Goal: Transaction & Acquisition: Purchase product/service

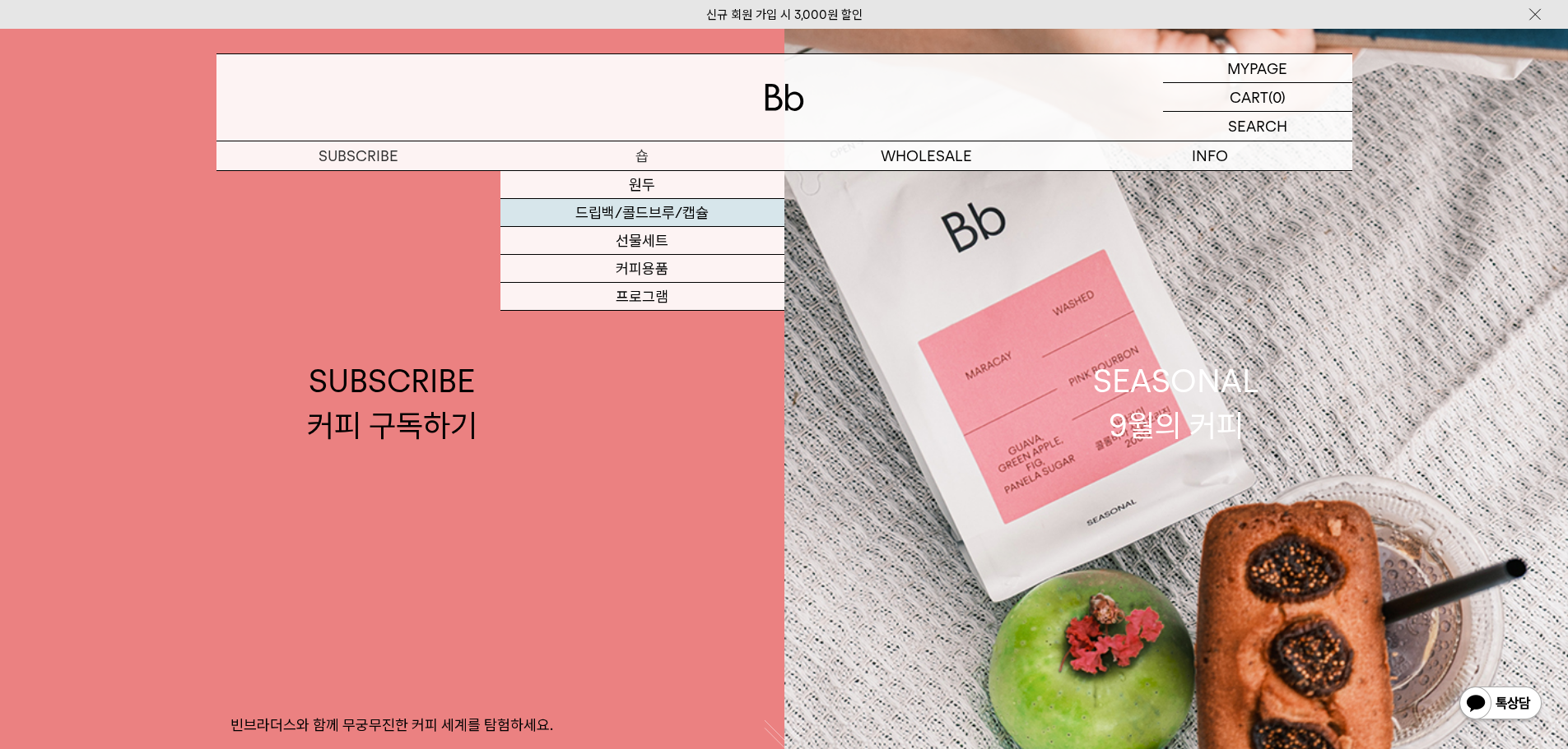
click at [654, 211] on link "드립백/콜드브루/캡슐" at bounding box center [642, 213] width 284 height 28
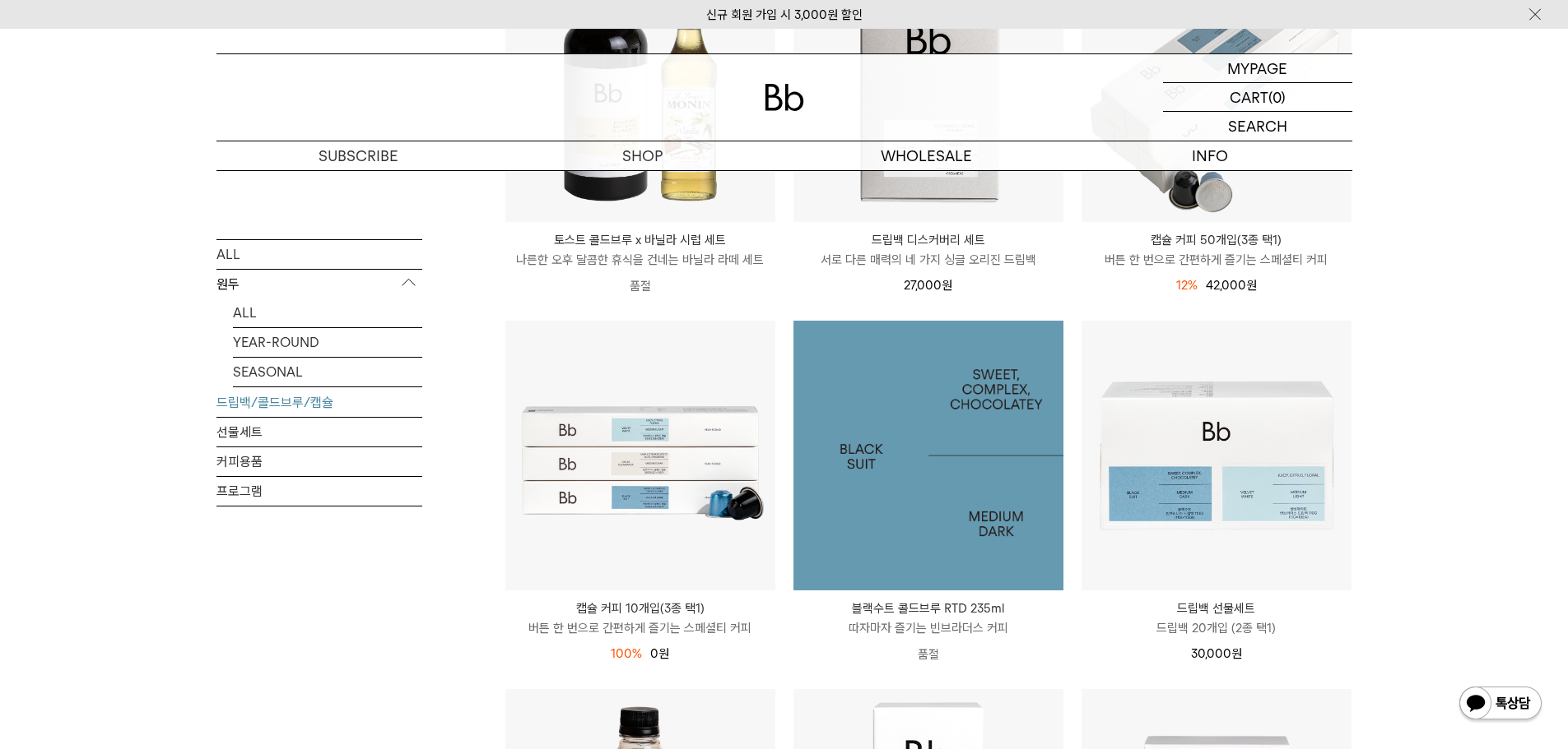
scroll to position [164, 0]
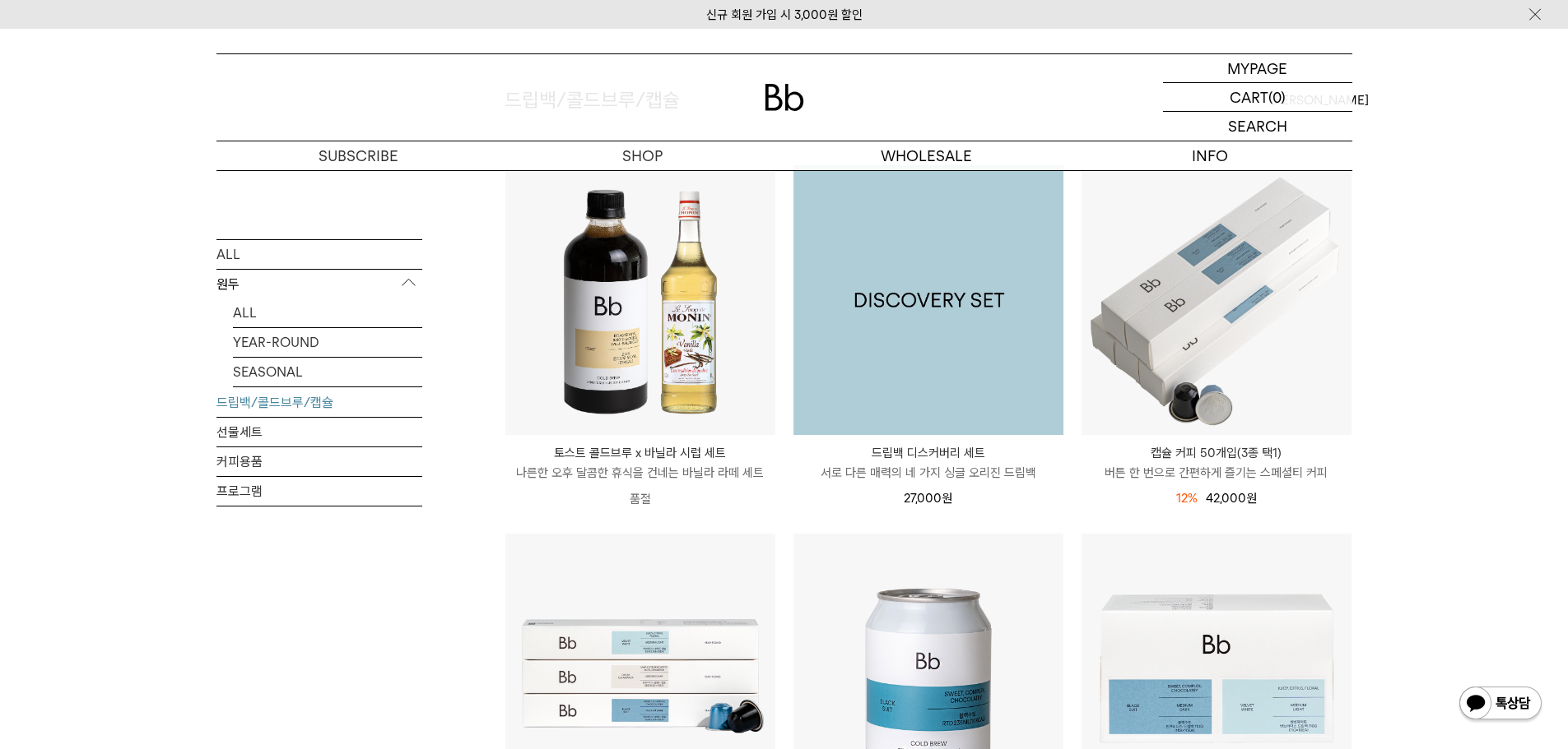
click at [915, 355] on img at bounding box center [927, 300] width 270 height 270
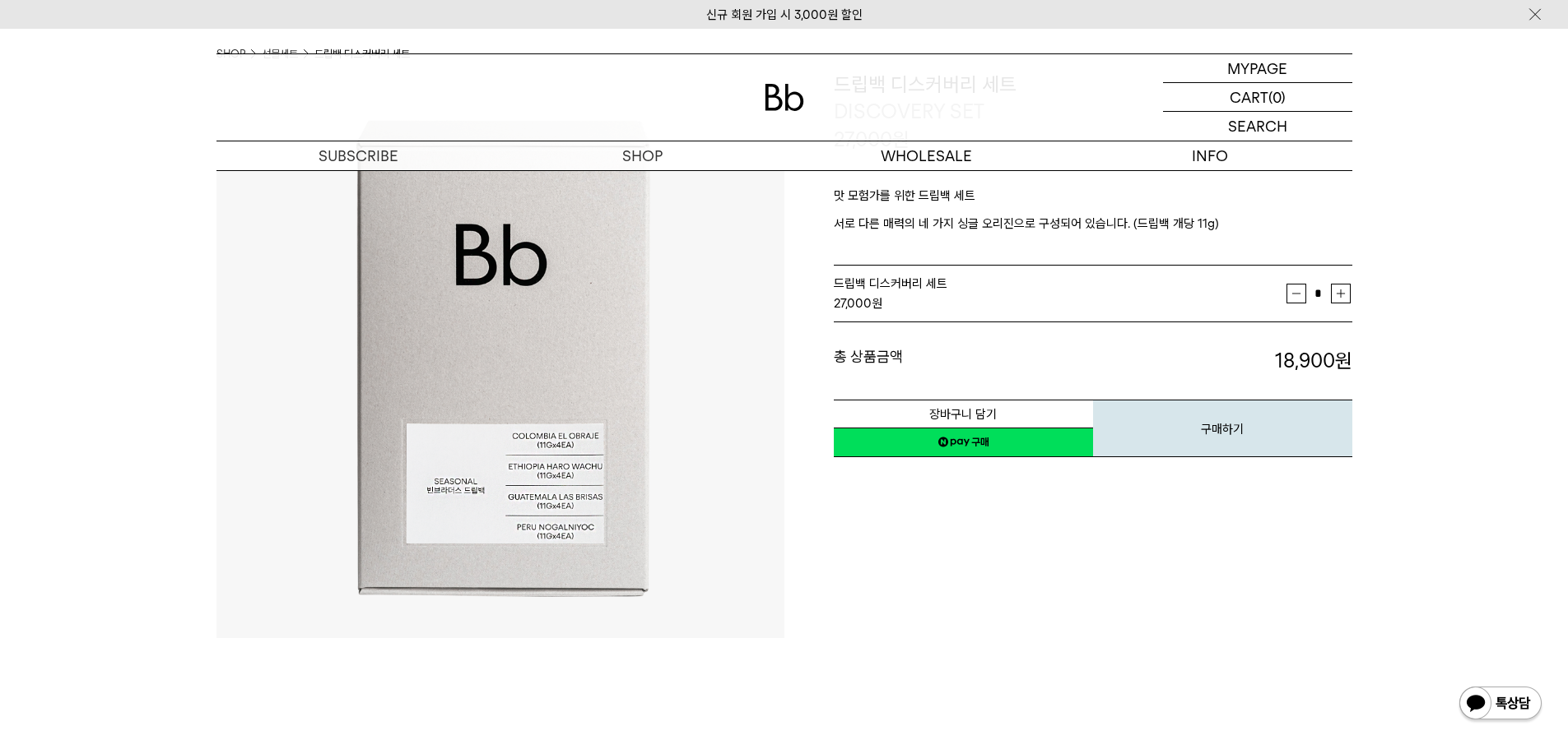
scroll to position [164, 0]
